Goal: Transaction & Acquisition: Book appointment/travel/reservation

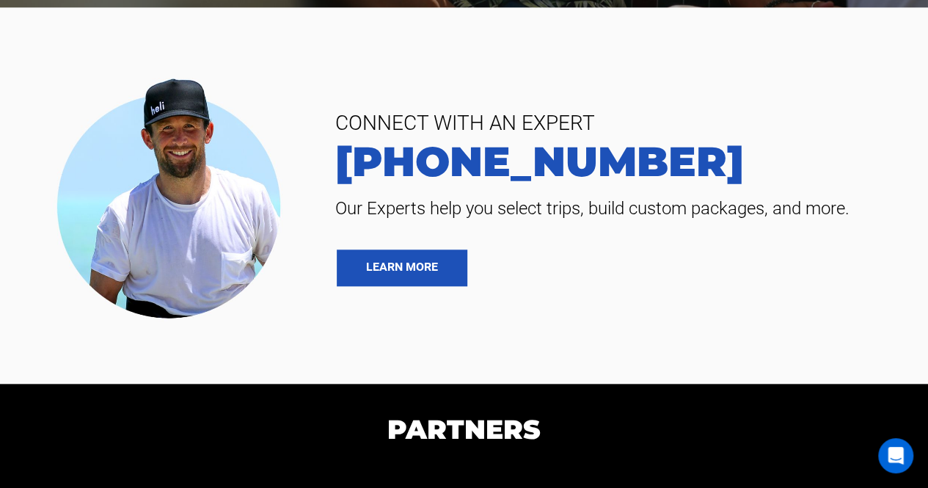
scroll to position [3378, 0]
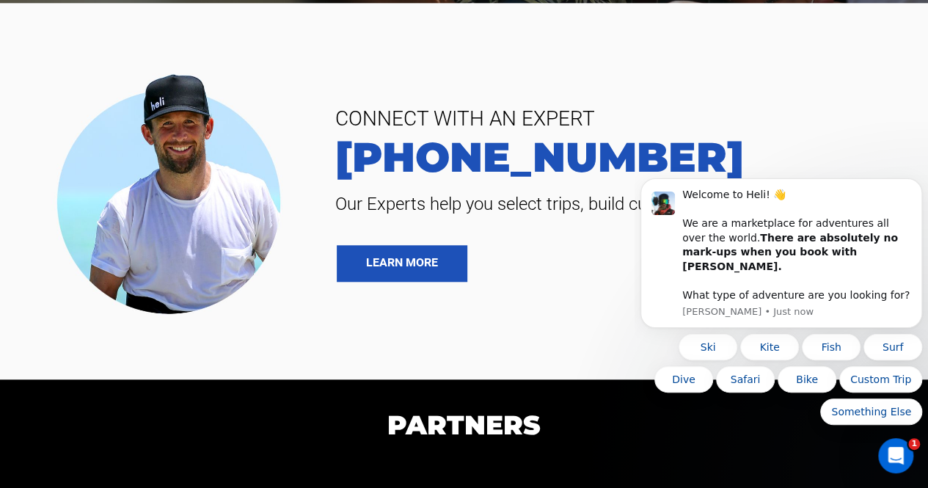
scroll to position [0, 0]
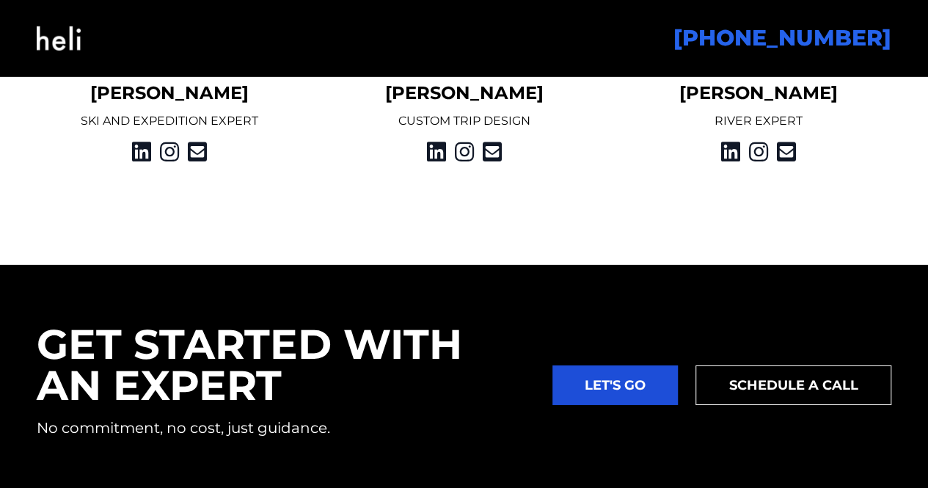
scroll to position [2245, 0]
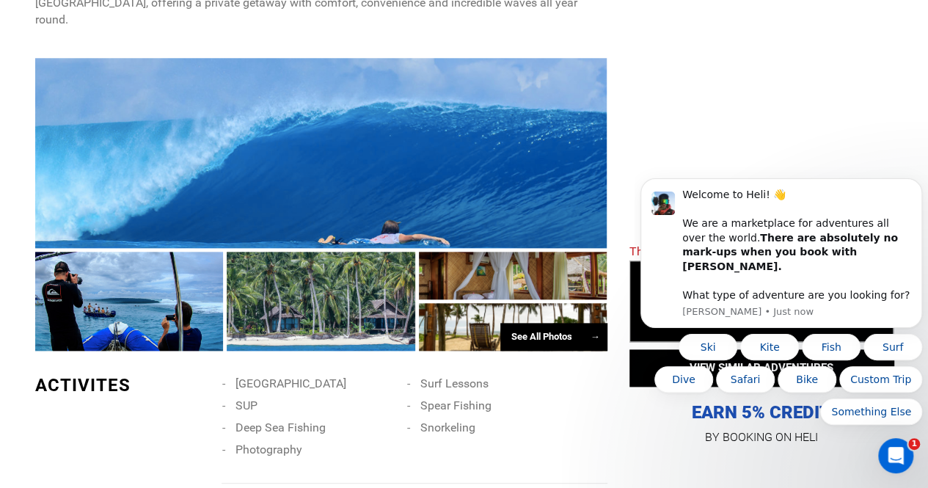
scroll to position [716, 0]
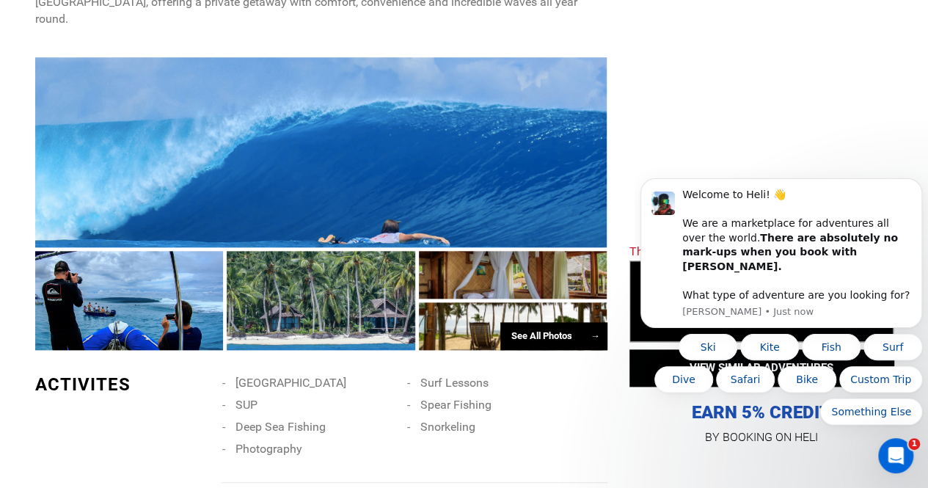
click at [528, 322] on div "See All Photos →" at bounding box center [553, 336] width 107 height 29
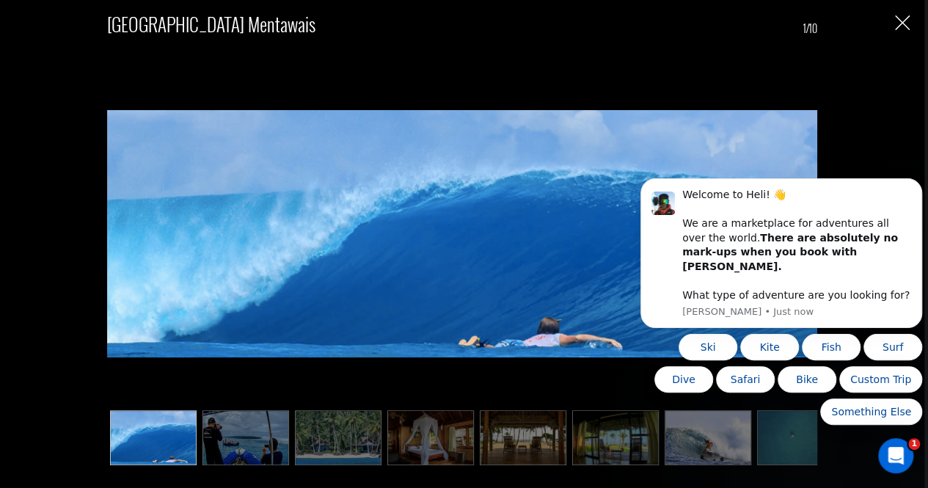
scroll to position [936, 0]
click at [918, 187] on icon "Dismiss notification" at bounding box center [918, 183] width 8 height 8
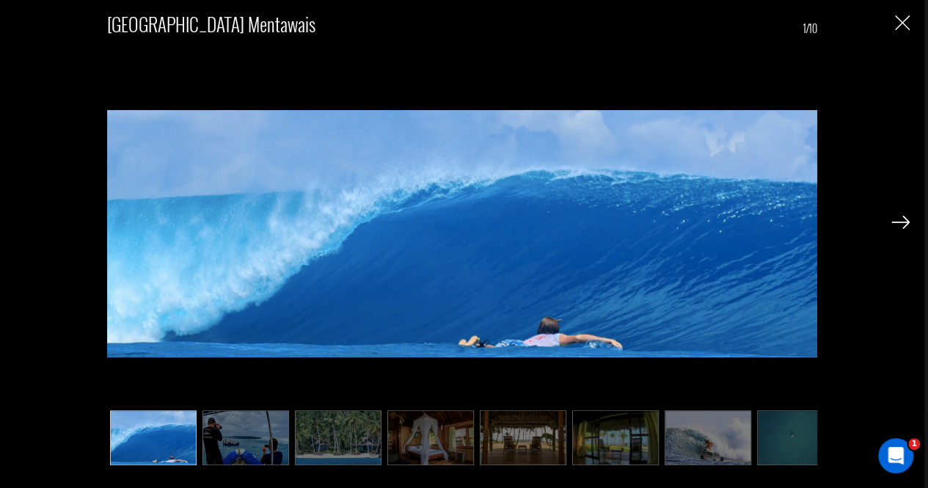
scroll to position [1231, 0]
click at [262, 446] on img at bounding box center [246, 437] width 87 height 55
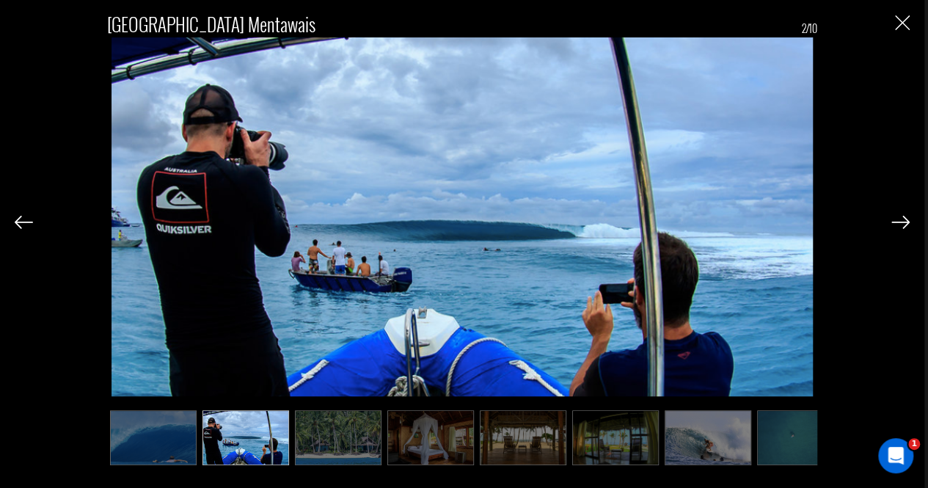
click at [908, 221] on img at bounding box center [901, 222] width 18 height 13
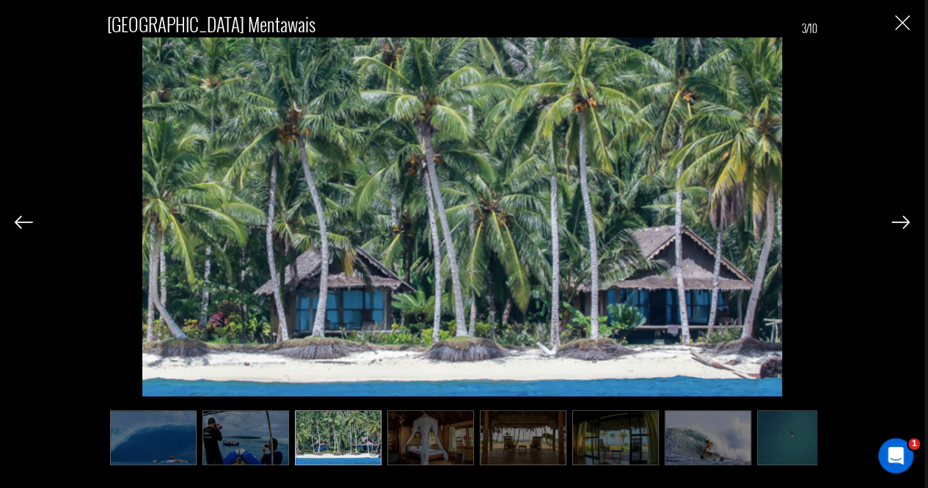
click at [908, 221] on img at bounding box center [901, 222] width 18 height 13
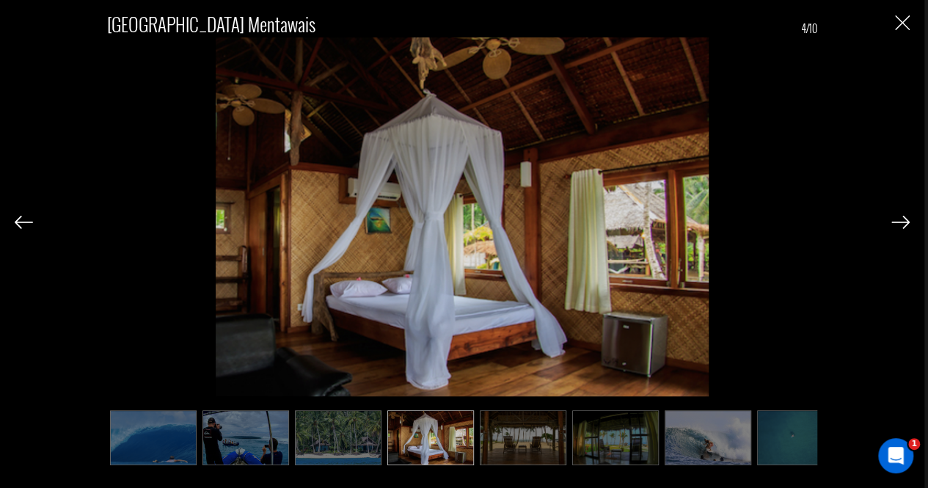
click at [908, 221] on img at bounding box center [901, 222] width 18 height 13
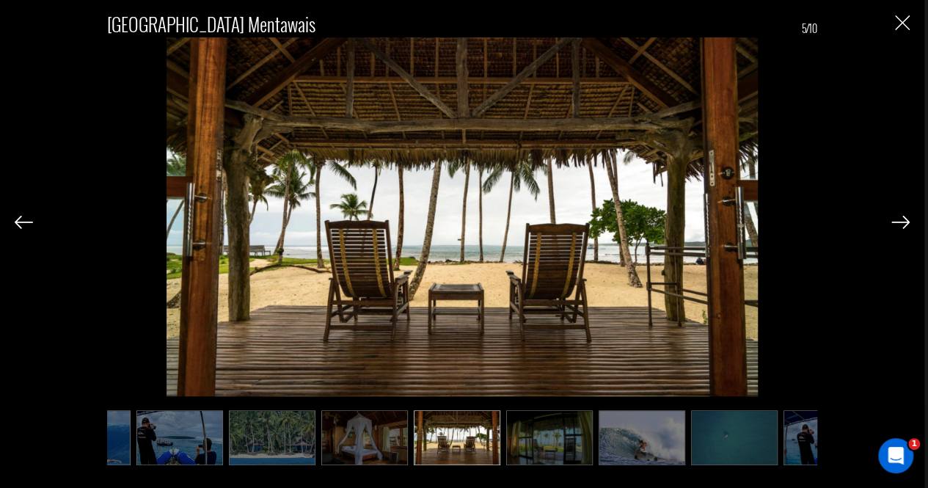
click at [908, 221] on img at bounding box center [901, 222] width 18 height 13
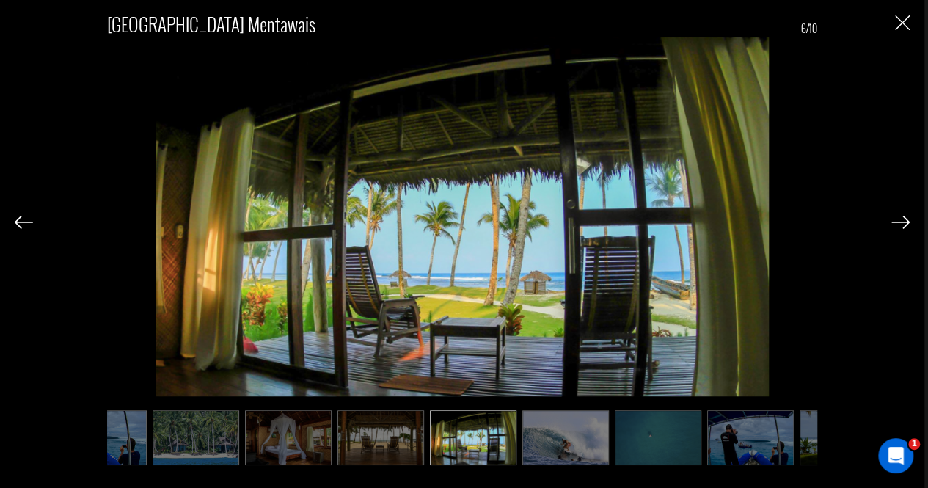
click at [908, 221] on img at bounding box center [901, 222] width 18 height 13
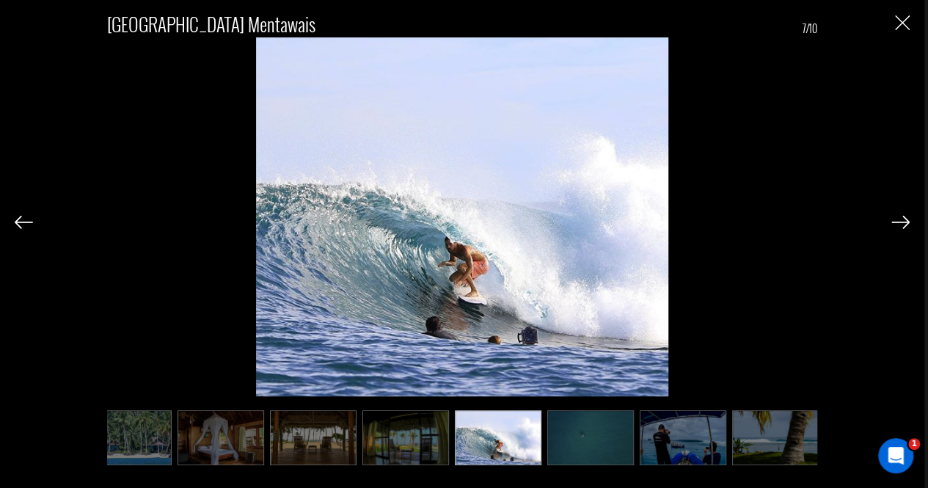
scroll to position [0, 214]
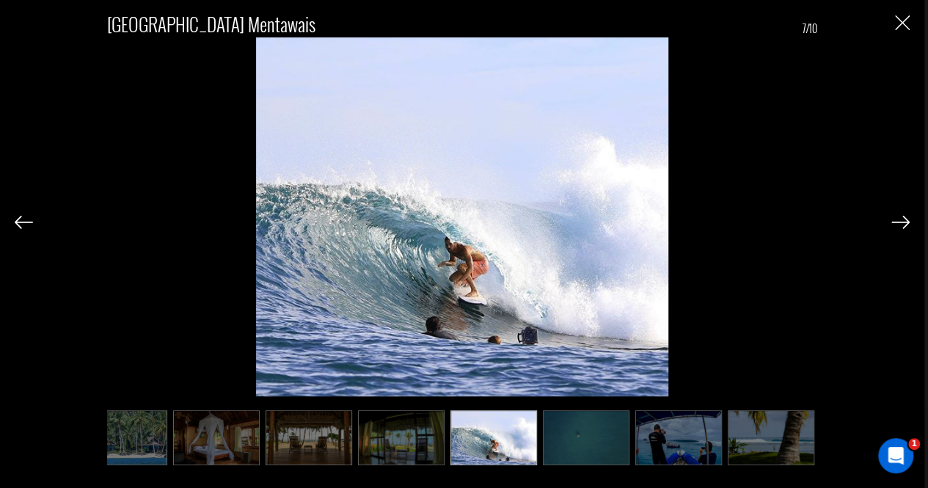
click at [908, 221] on img at bounding box center [901, 222] width 18 height 13
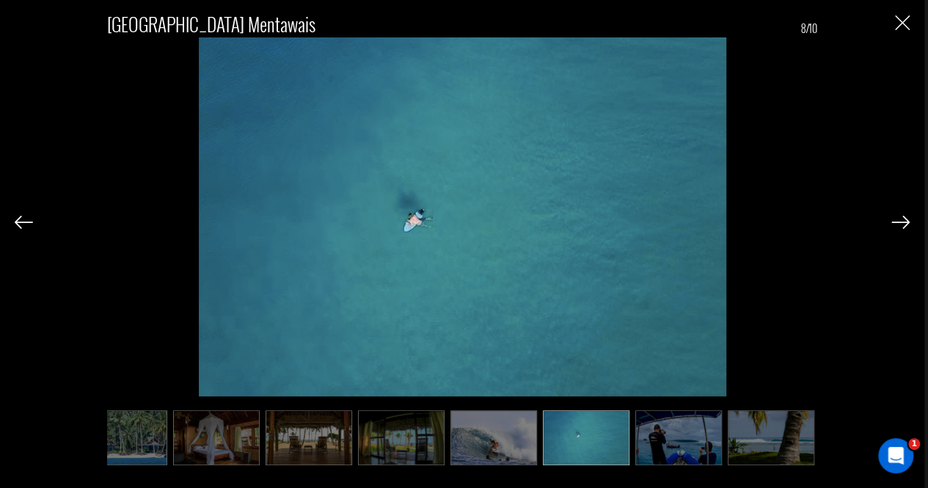
click at [908, 221] on img at bounding box center [901, 222] width 18 height 13
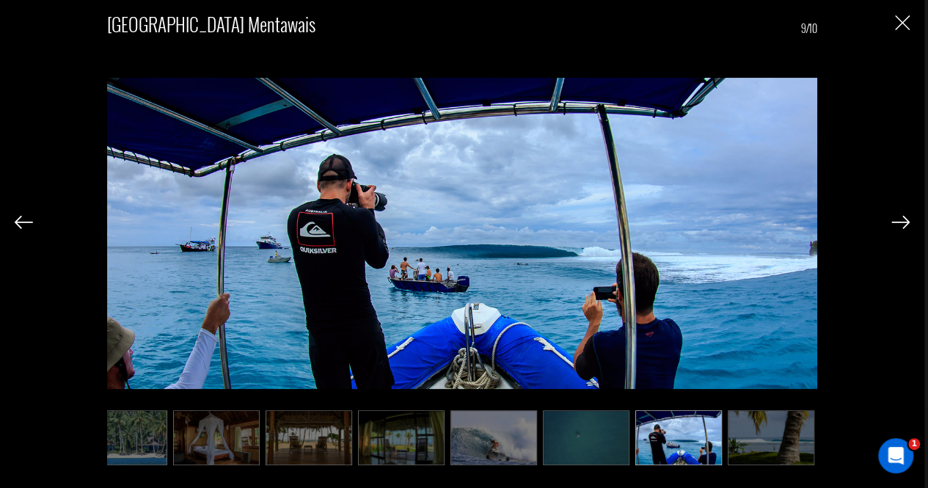
click at [908, 221] on img at bounding box center [901, 222] width 18 height 13
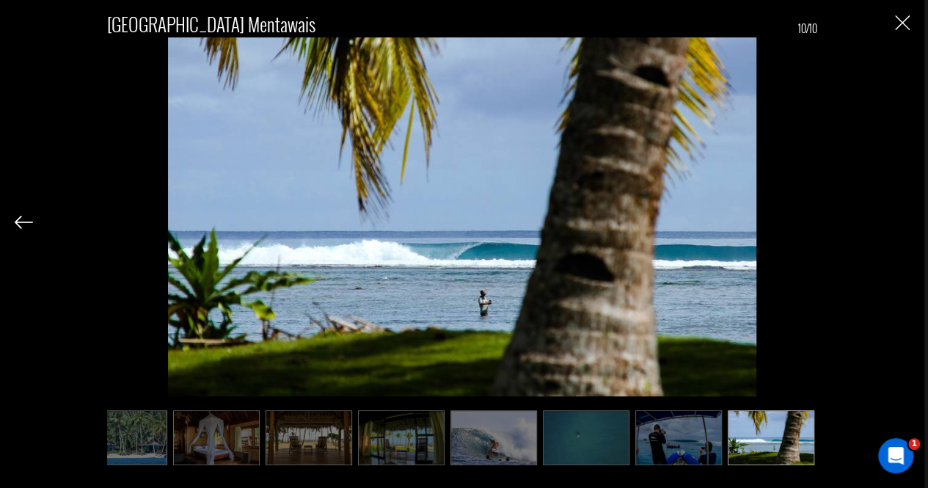
click at [908, 221] on div "[GEOGRAPHIC_DATA] Mentawais 10/10" at bounding box center [462, 232] width 895 height 464
click at [900, 18] on img "Close" at bounding box center [902, 22] width 15 height 15
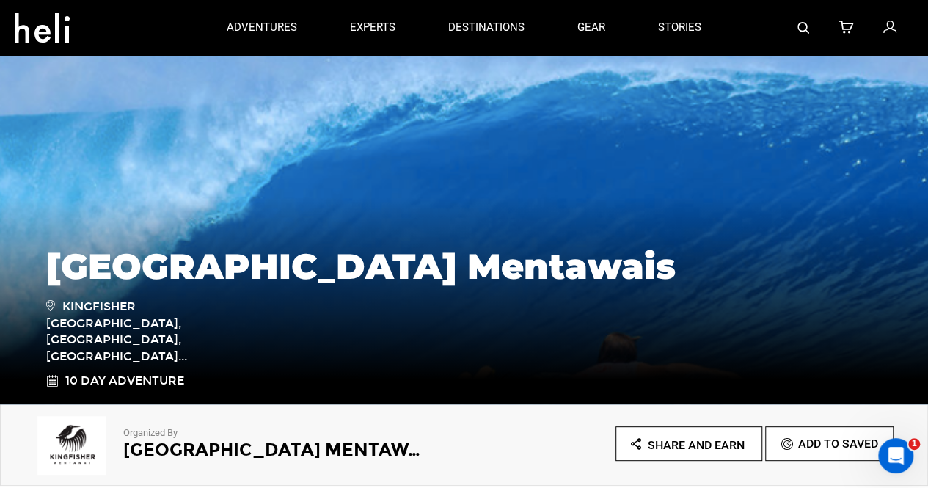
scroll to position [0, 0]
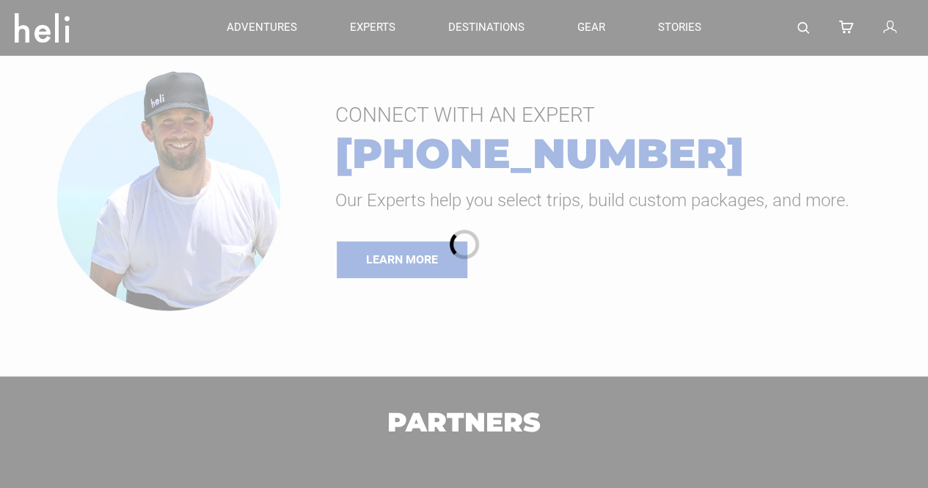
type input "Surf"
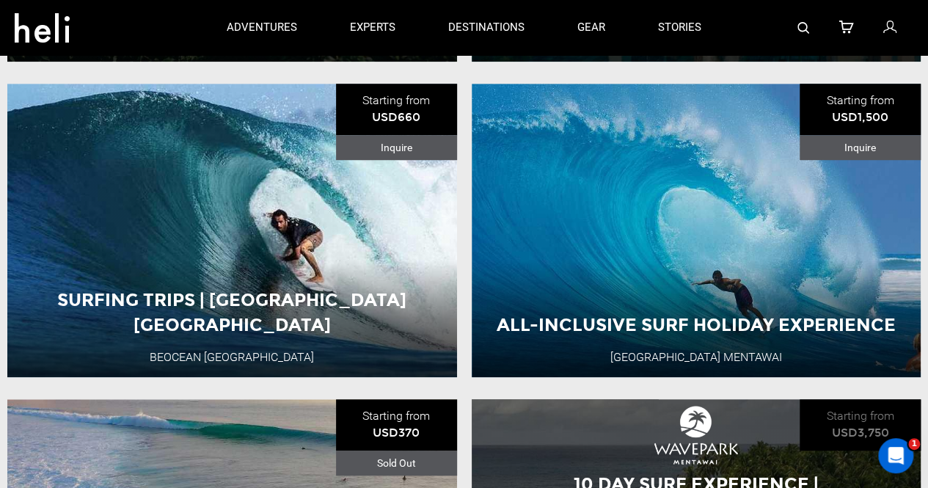
scroll to position [476, 0]
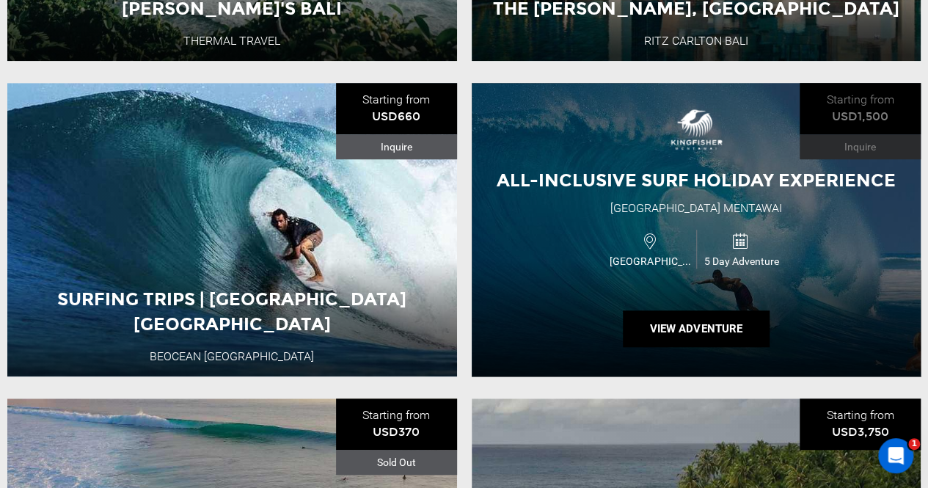
click at [601, 216] on div "All-inclusive Surf Holiday Experience Kingfisher Resort Mentawai Indonesia 5 Da…" at bounding box center [697, 230] width 450 height 294
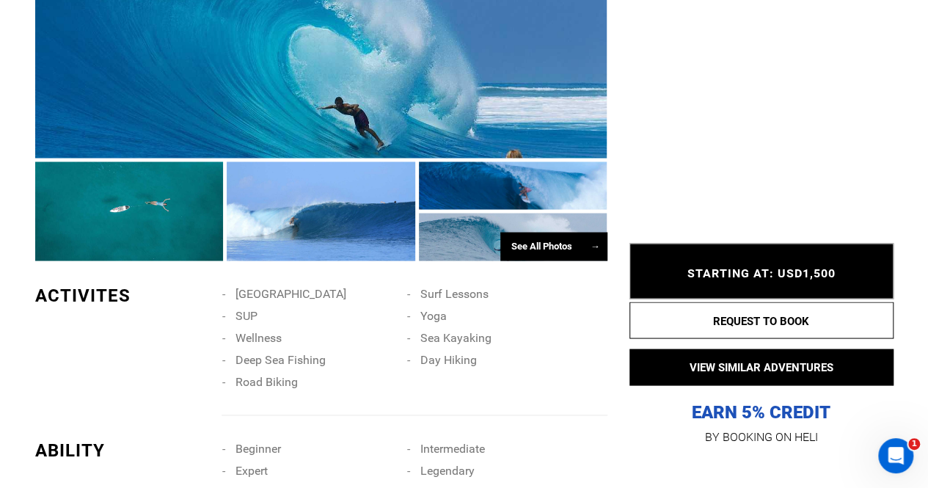
scroll to position [1294, 0]
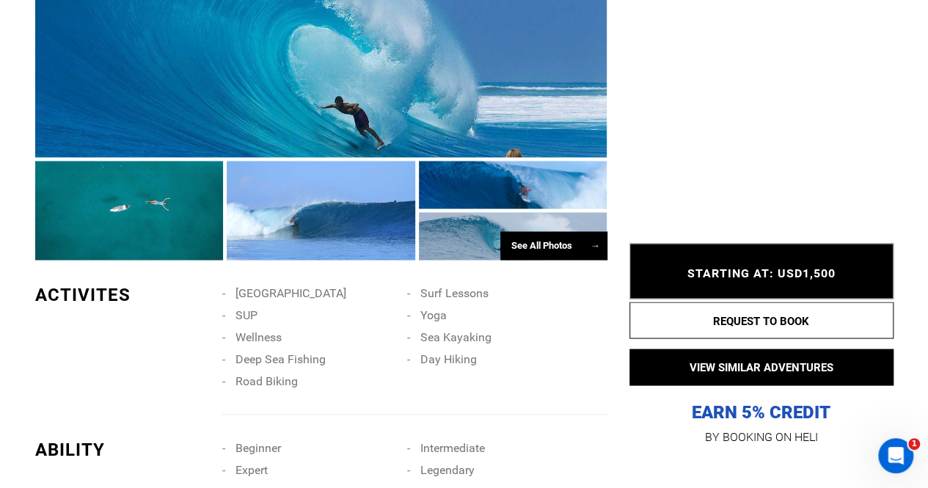
click at [535, 243] on div "See All Photos →" at bounding box center [553, 245] width 107 height 29
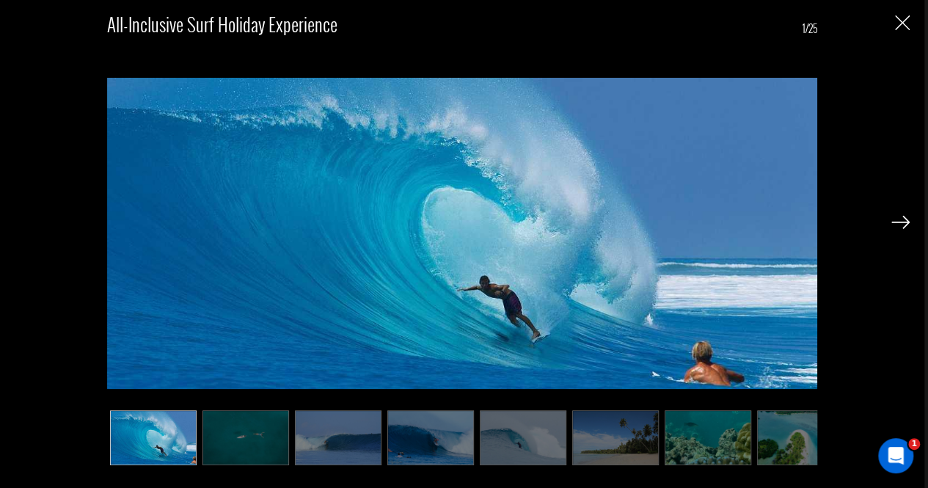
scroll to position [1443, 0]
click at [905, 221] on img at bounding box center [901, 222] width 18 height 13
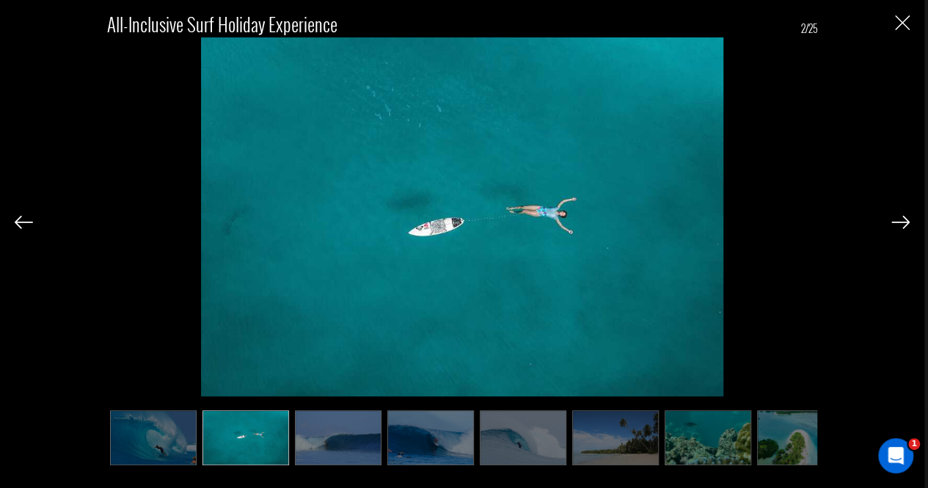
click at [905, 221] on img at bounding box center [901, 222] width 18 height 13
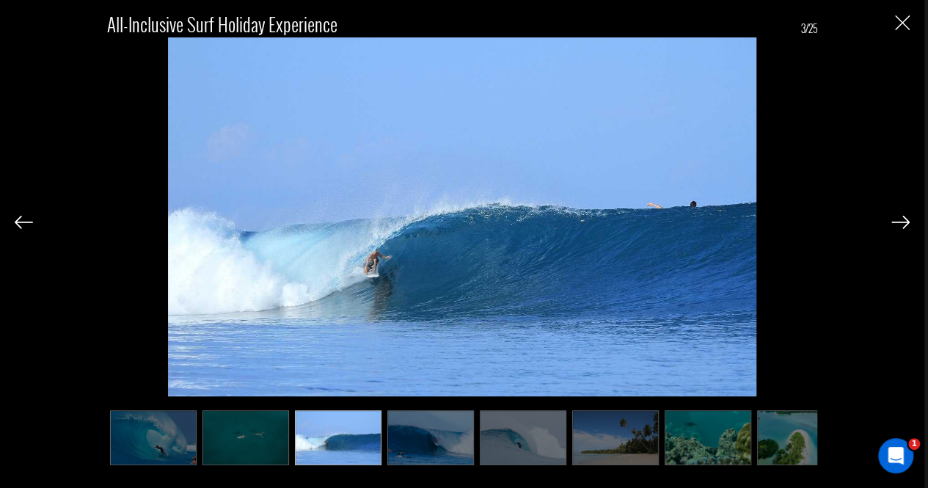
click at [905, 221] on img at bounding box center [901, 222] width 18 height 13
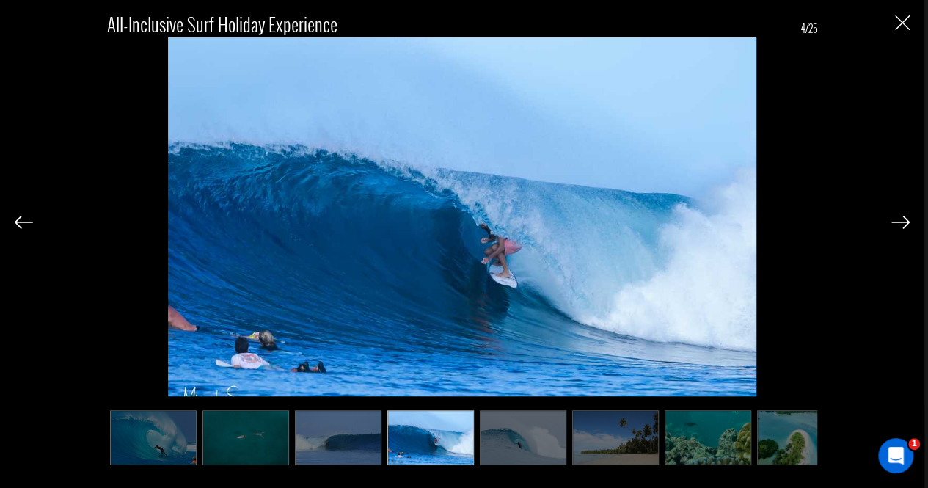
click at [905, 221] on img at bounding box center [901, 222] width 18 height 13
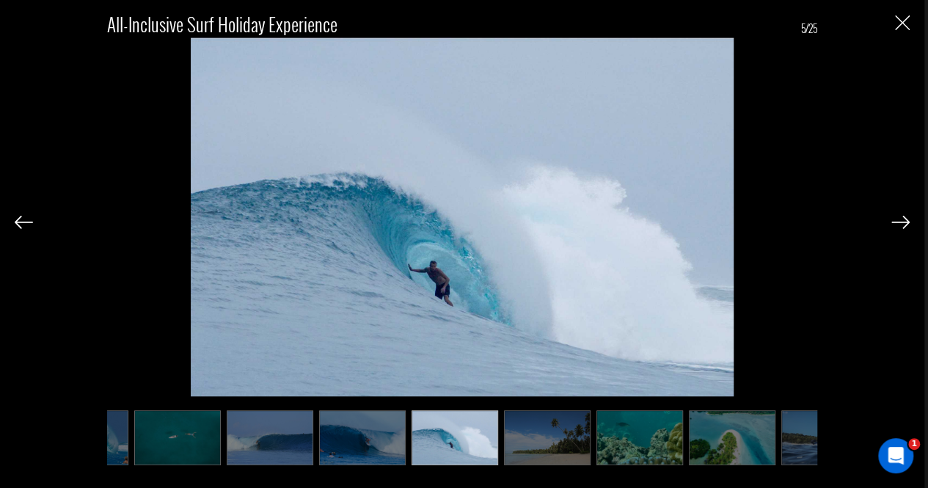
click at [905, 221] on img at bounding box center [901, 222] width 18 height 13
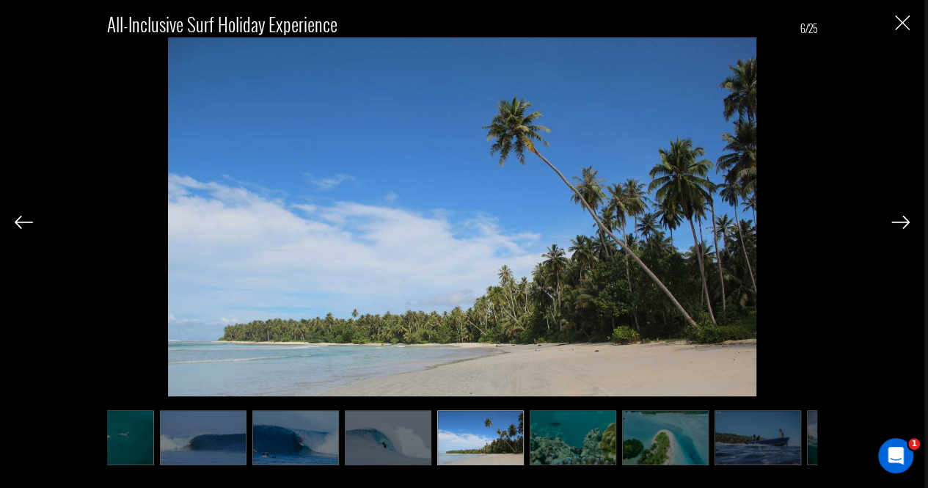
click at [905, 221] on img at bounding box center [901, 222] width 18 height 13
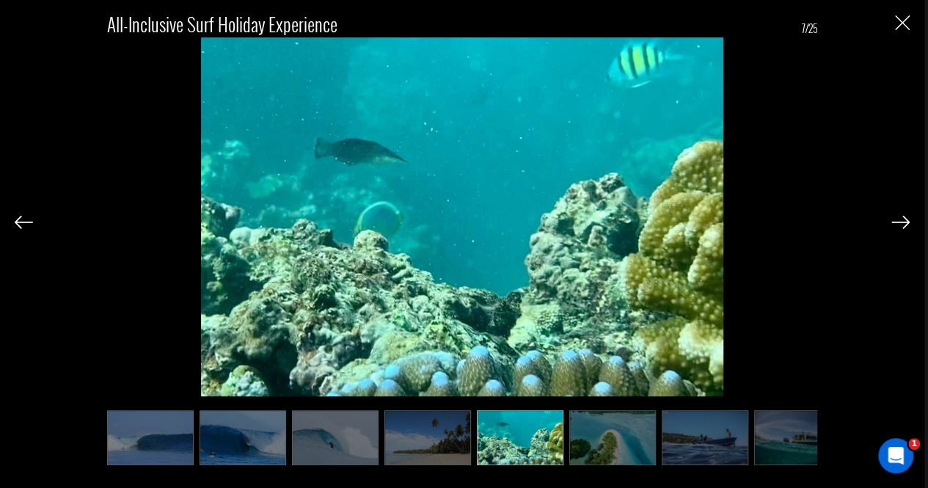
click at [905, 221] on img at bounding box center [901, 222] width 18 height 13
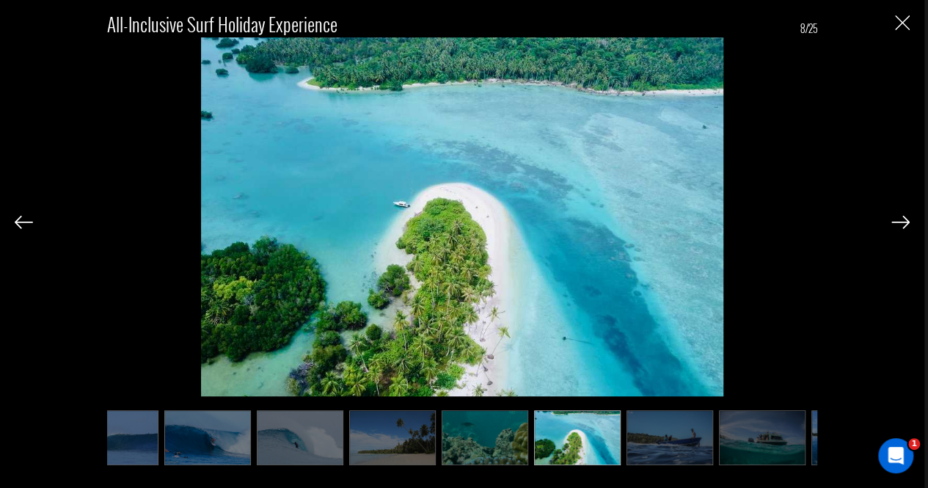
click at [905, 221] on img at bounding box center [901, 222] width 18 height 13
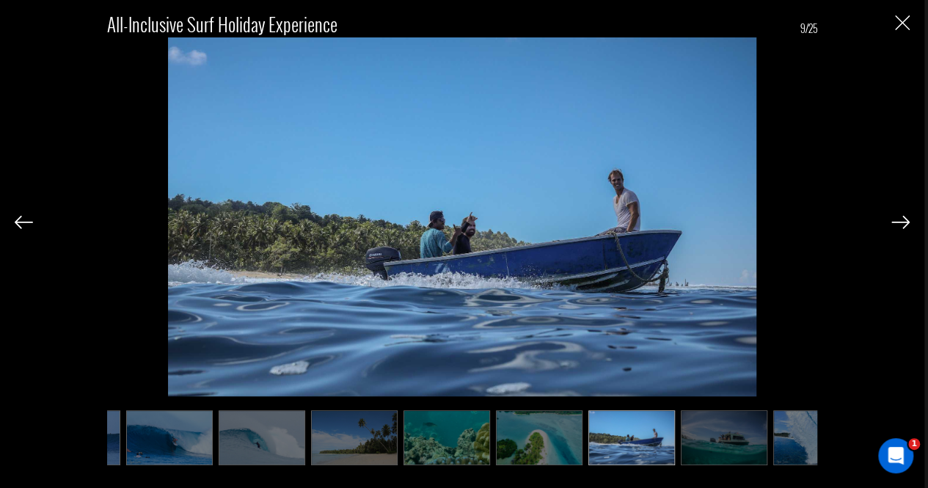
click at [905, 221] on img at bounding box center [901, 222] width 18 height 13
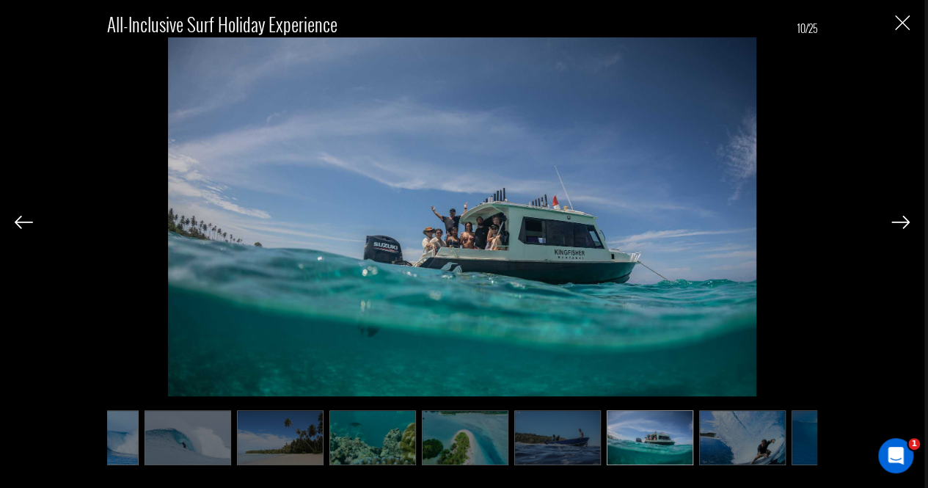
scroll to position [0, 338]
click at [910, 27] on div "All-inclusive Surf Holiday Experience 10/25" at bounding box center [462, 244] width 925 height 488
click at [899, 24] on img "Close" at bounding box center [902, 22] width 15 height 15
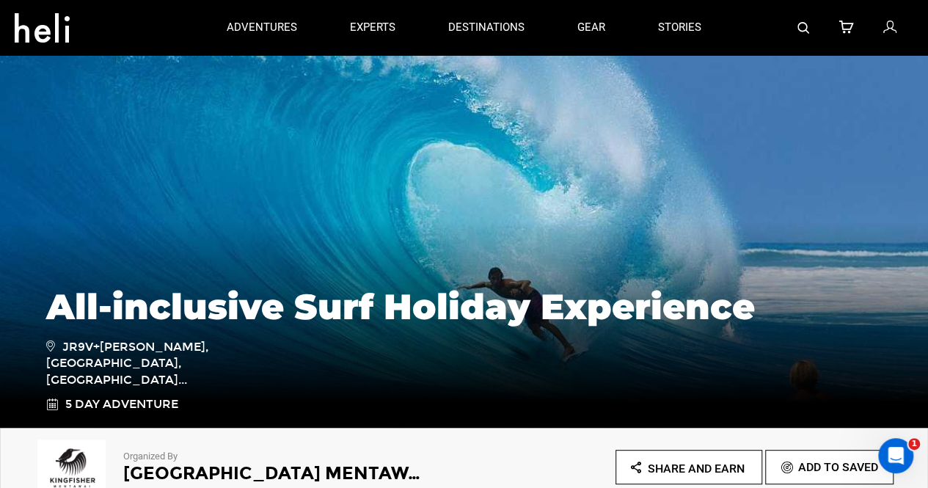
scroll to position [62, 0]
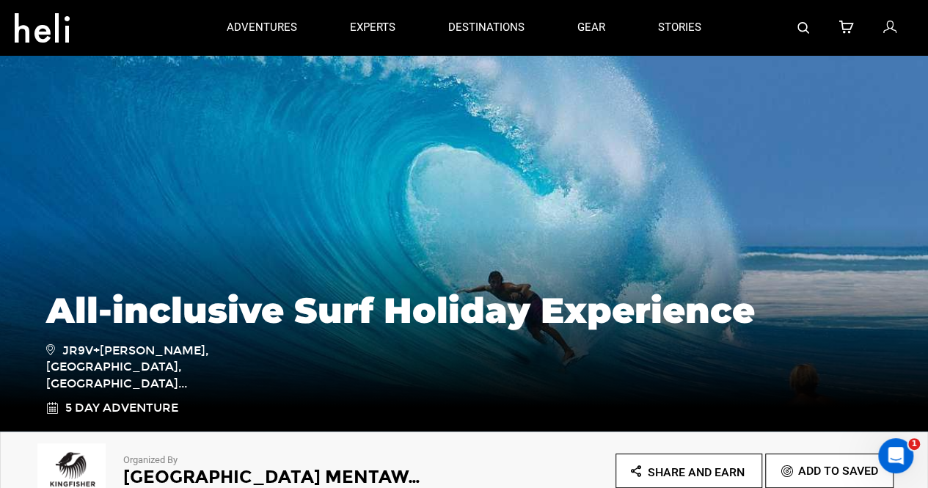
type input "Surf"
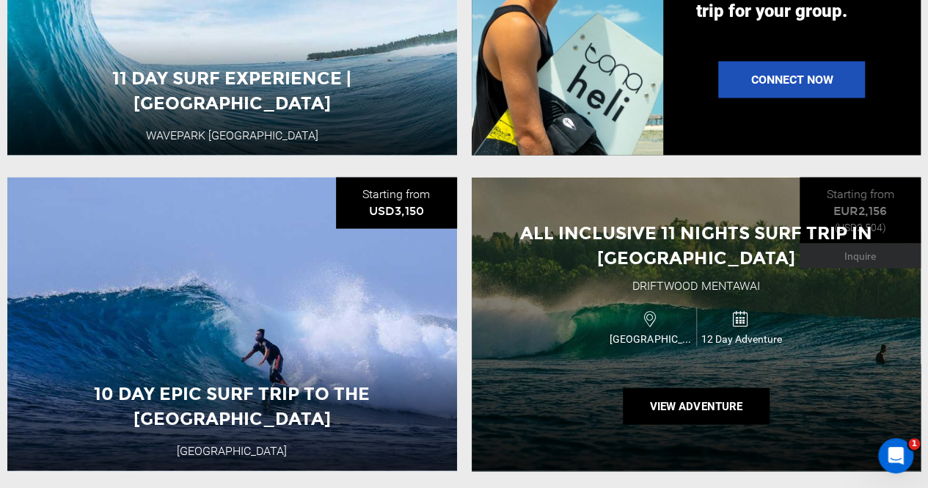
scroll to position [1369, 0]
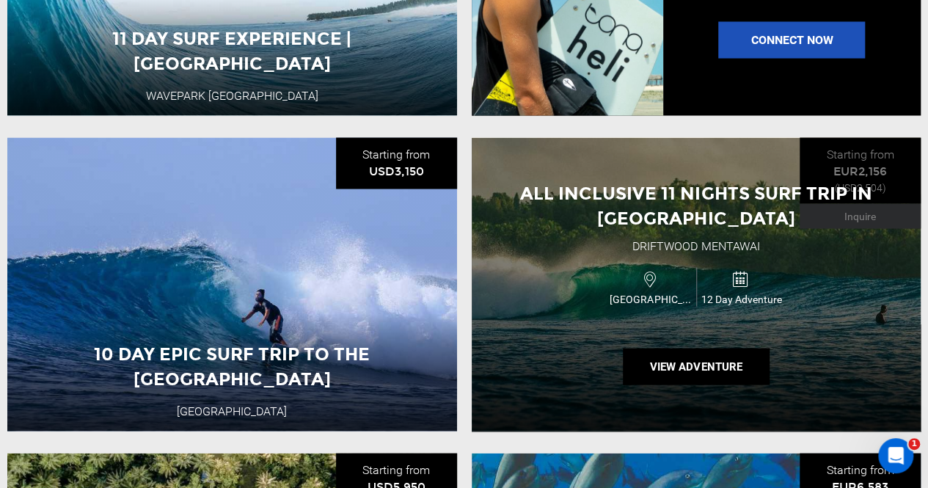
click at [623, 265] on div "Indonesia 12 Day Adventure" at bounding box center [696, 286] width 270 height 49
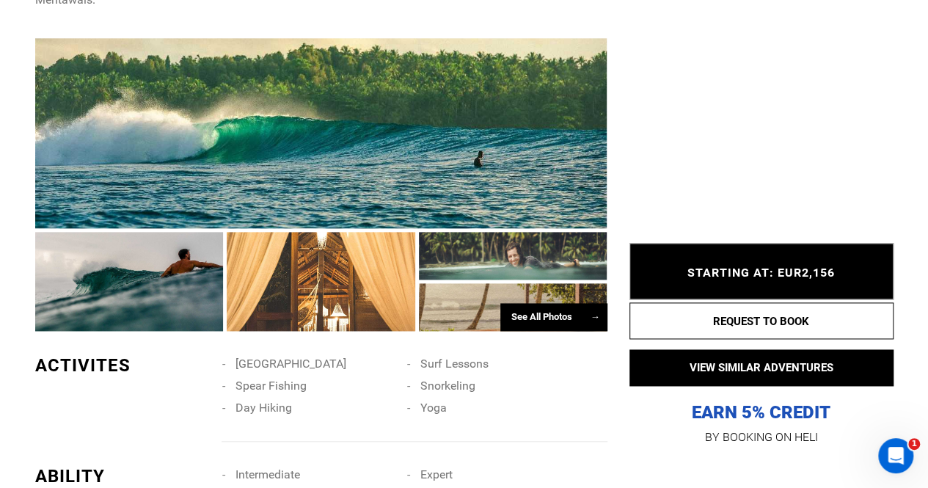
scroll to position [873, 0]
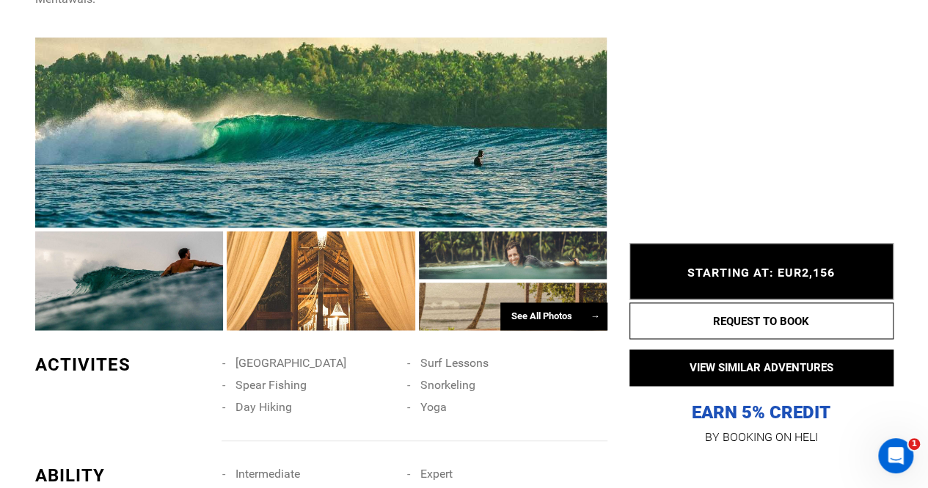
click at [566, 302] on div "See All Photos →" at bounding box center [553, 316] width 107 height 29
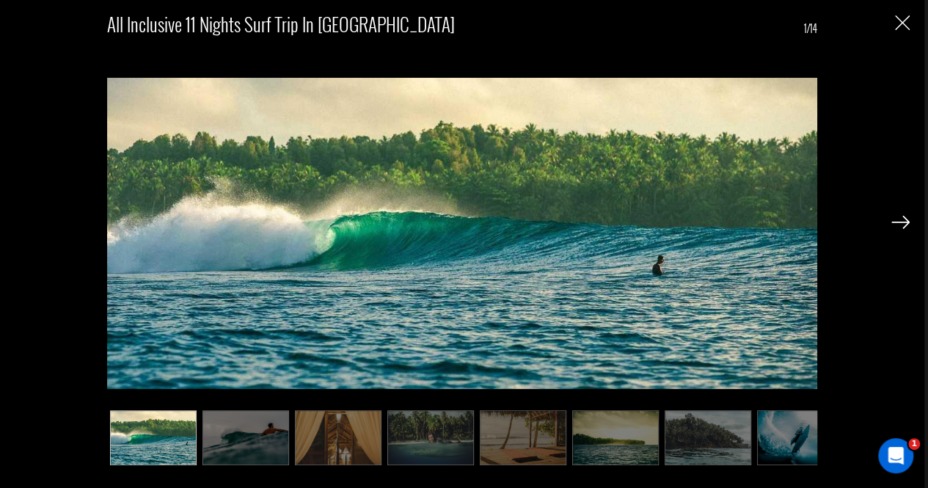
scroll to position [1004, 0]
click at [577, 440] on img at bounding box center [615, 437] width 87 height 55
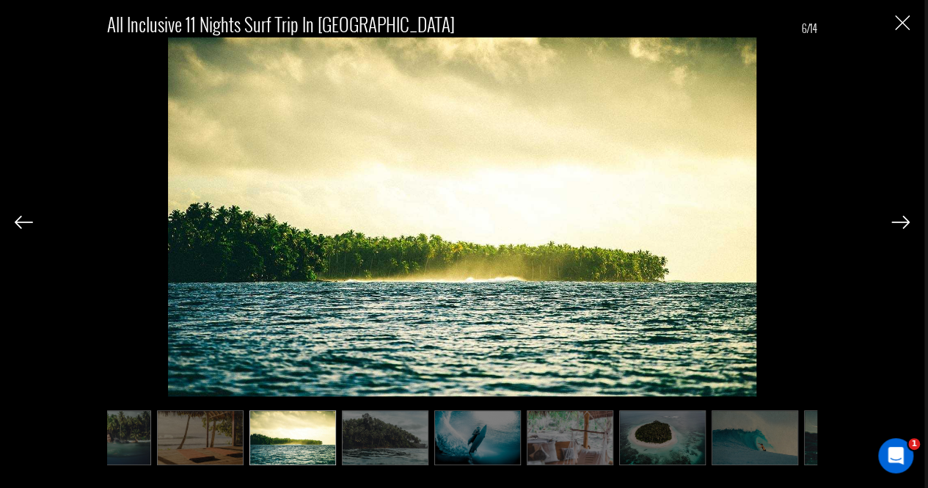
scroll to position [0, 367]
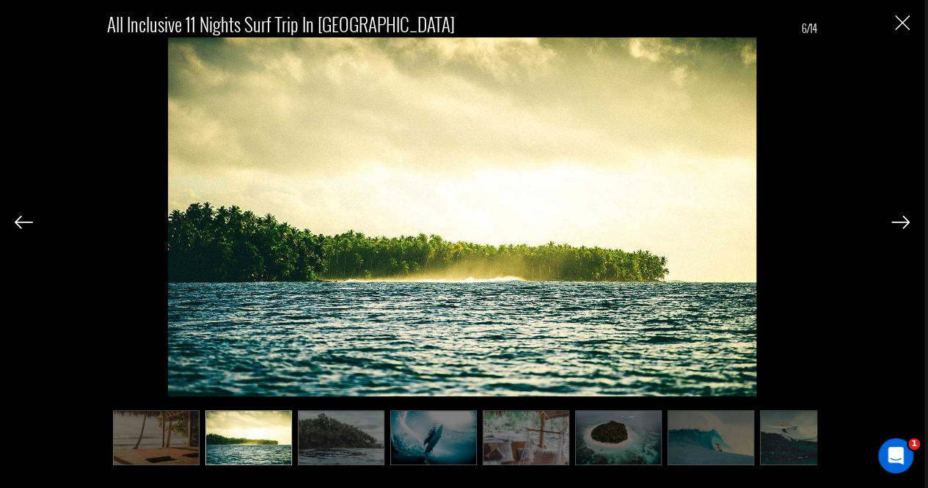
click at [895, 227] on img at bounding box center [901, 222] width 18 height 13
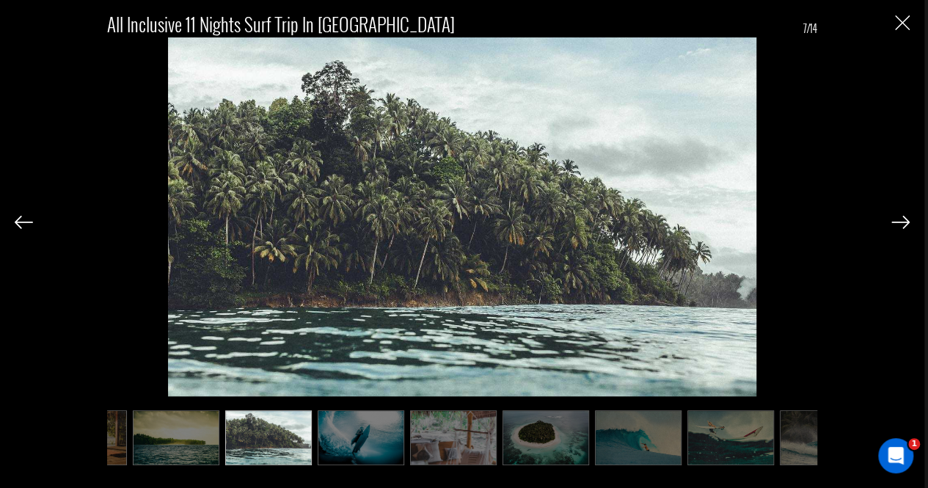
click at [895, 227] on img at bounding box center [901, 222] width 18 height 13
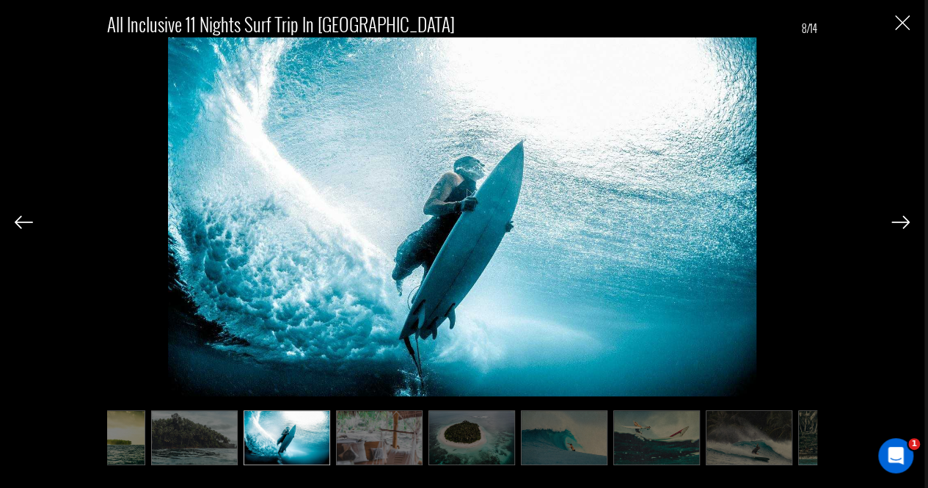
click at [895, 227] on img at bounding box center [901, 222] width 18 height 13
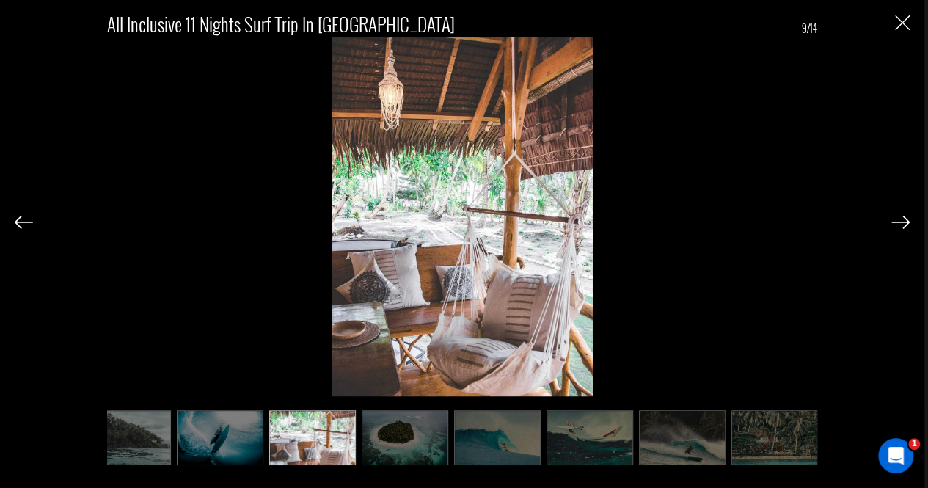
click at [895, 227] on img at bounding box center [901, 222] width 18 height 13
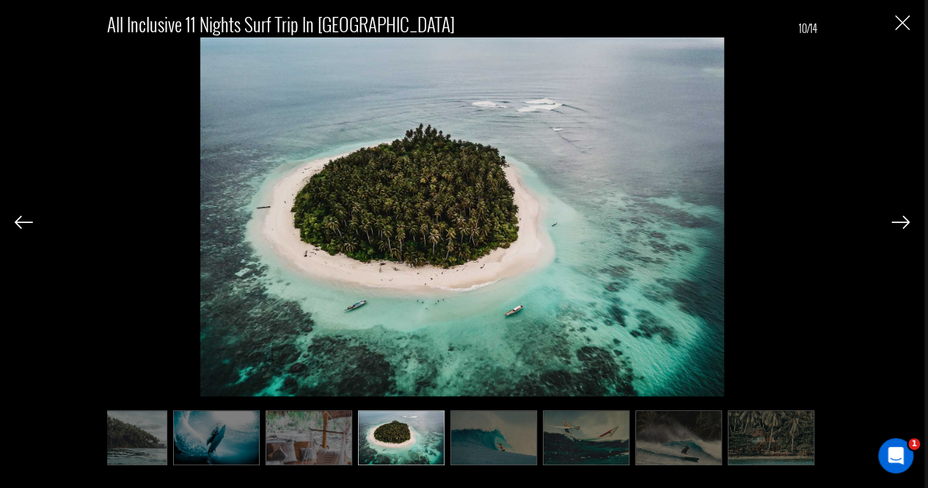
click at [895, 227] on img at bounding box center [901, 222] width 18 height 13
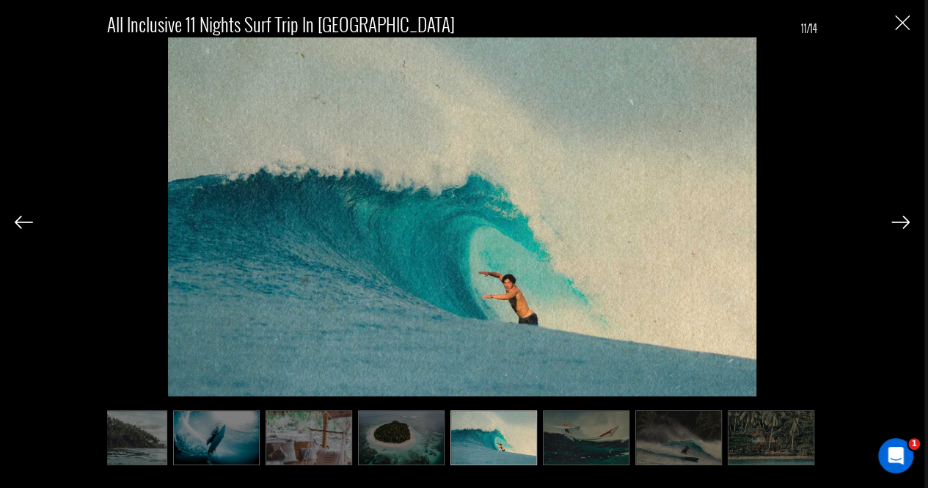
click at [895, 227] on img at bounding box center [901, 222] width 18 height 13
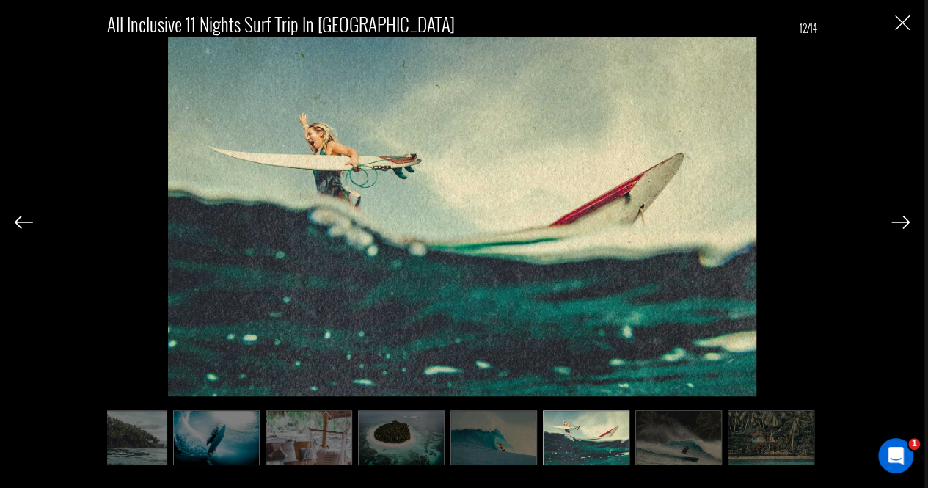
click at [895, 227] on img at bounding box center [901, 222] width 18 height 13
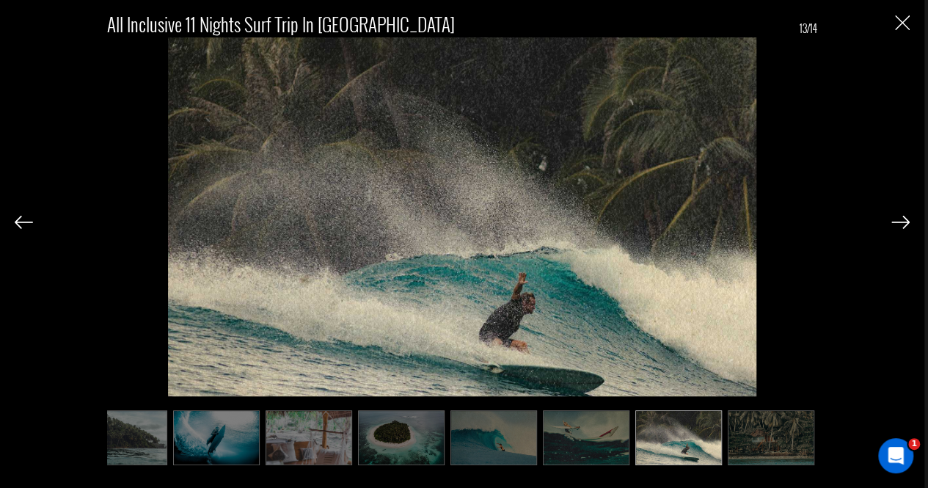
click at [905, 20] on img "Close" at bounding box center [902, 22] width 15 height 15
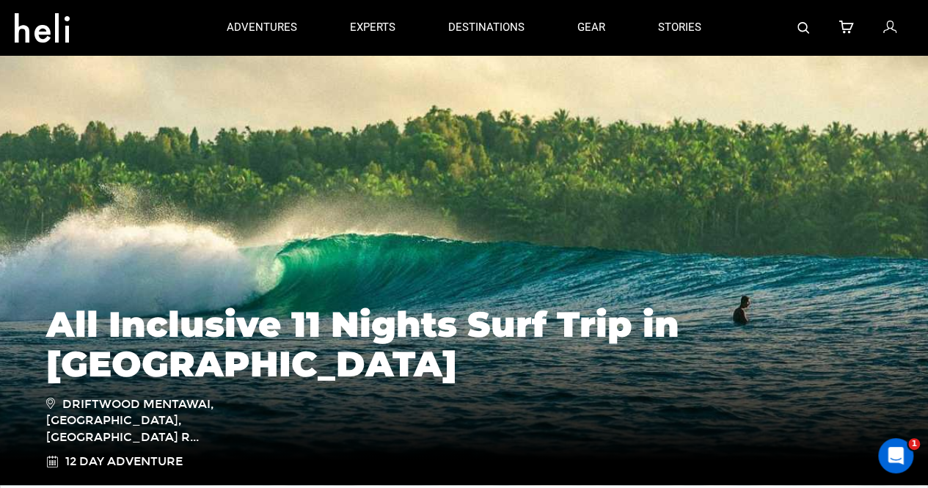
scroll to position [0, 0]
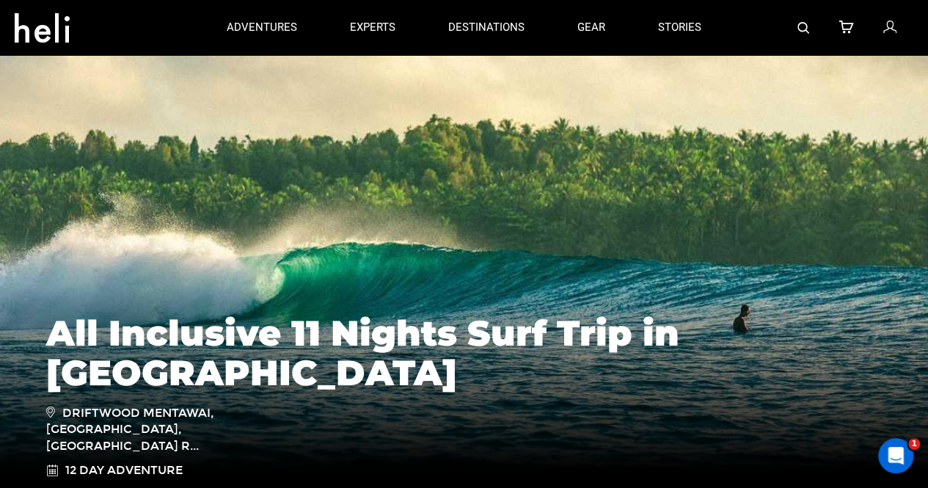
type input "Surf"
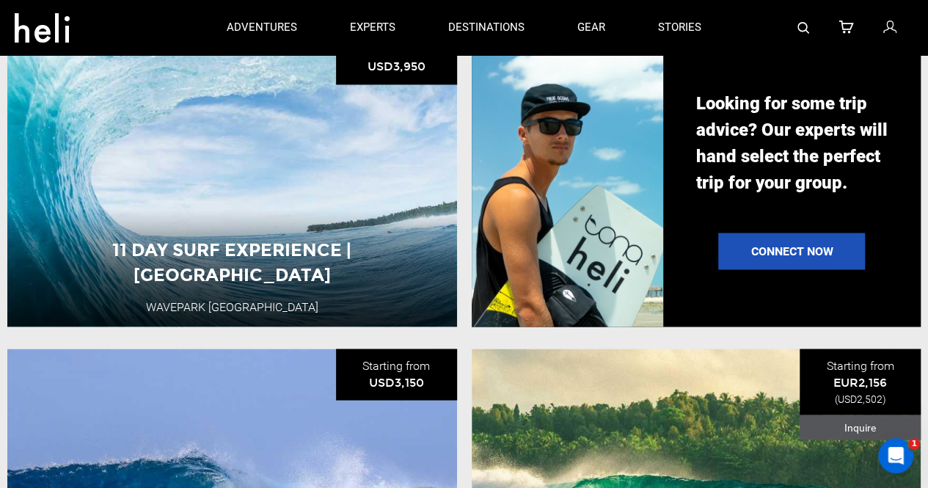
scroll to position [943, 0]
